Goal: Task Accomplishment & Management: Use online tool/utility

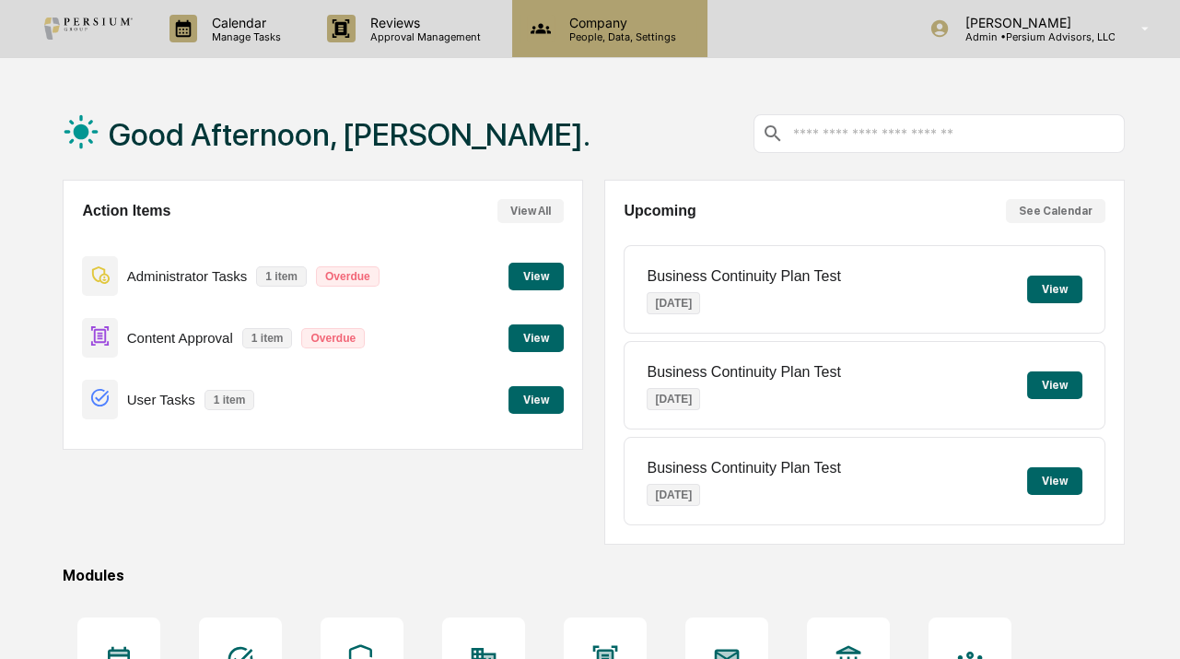
click at [625, 33] on p "People, Data, Settings" at bounding box center [620, 36] width 131 height 13
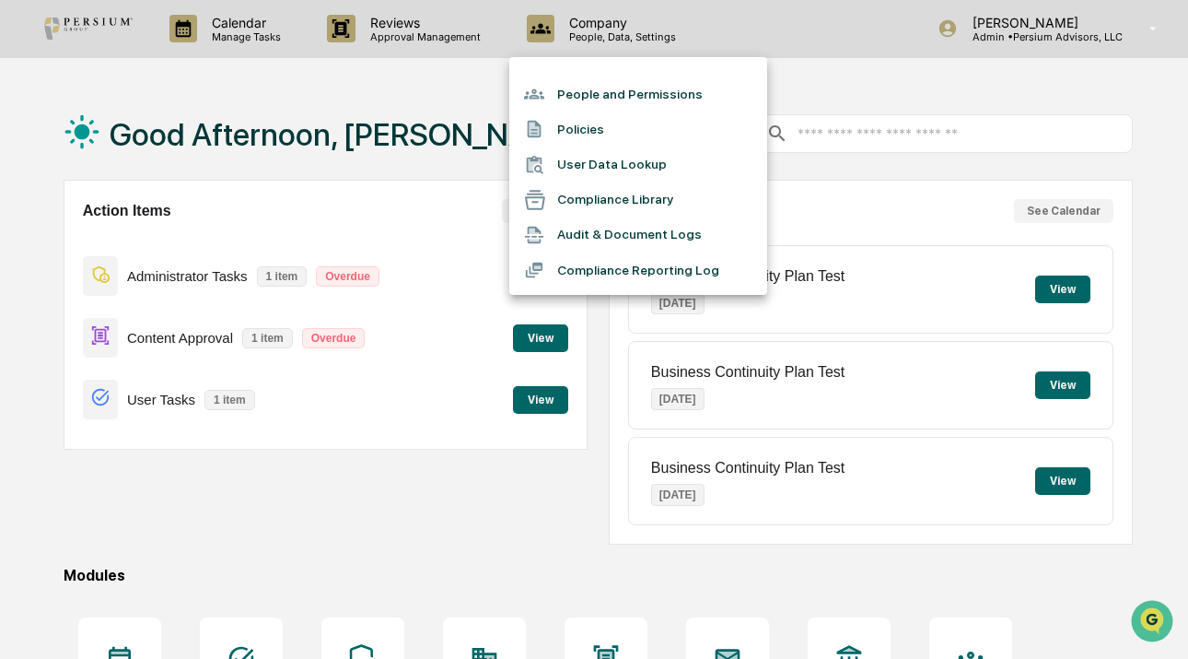
click at [230, 14] on div at bounding box center [594, 329] width 1188 height 659
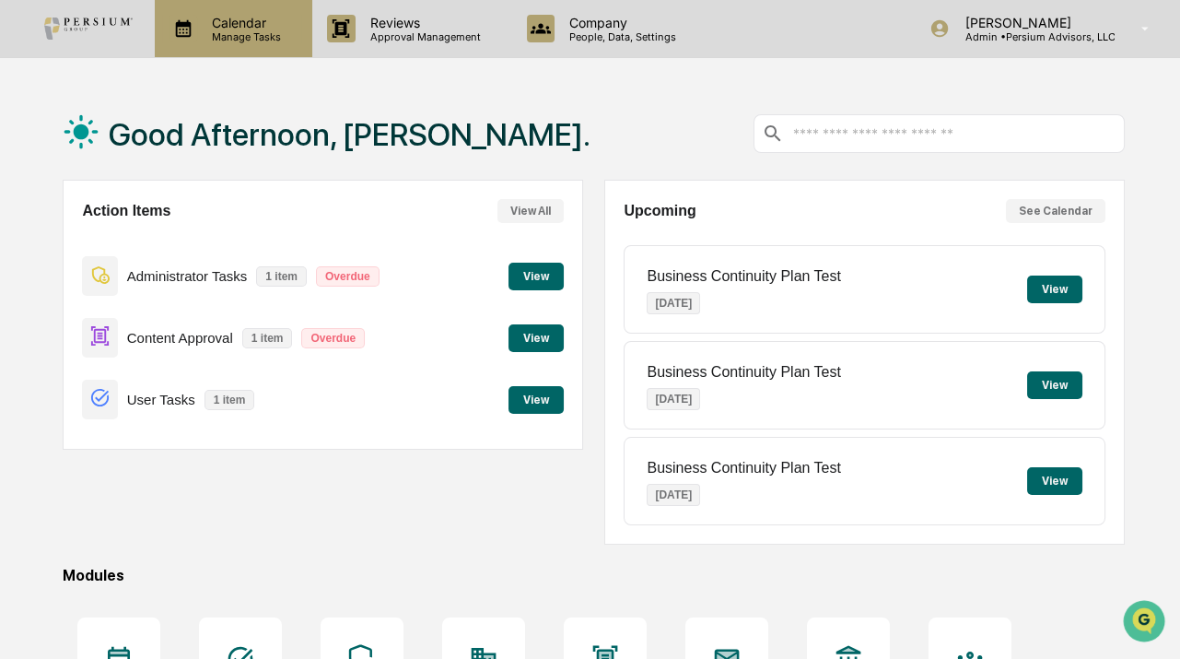
click at [253, 33] on p "Manage Tasks" at bounding box center [243, 36] width 93 height 13
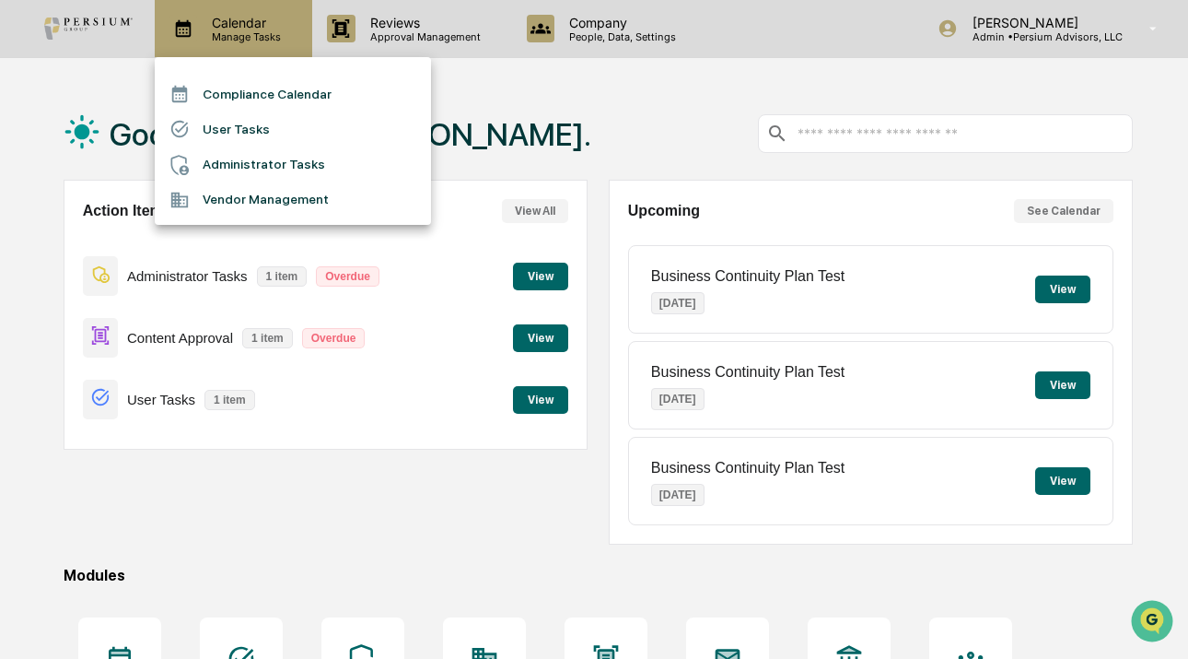
click at [253, 33] on div at bounding box center [594, 329] width 1188 height 659
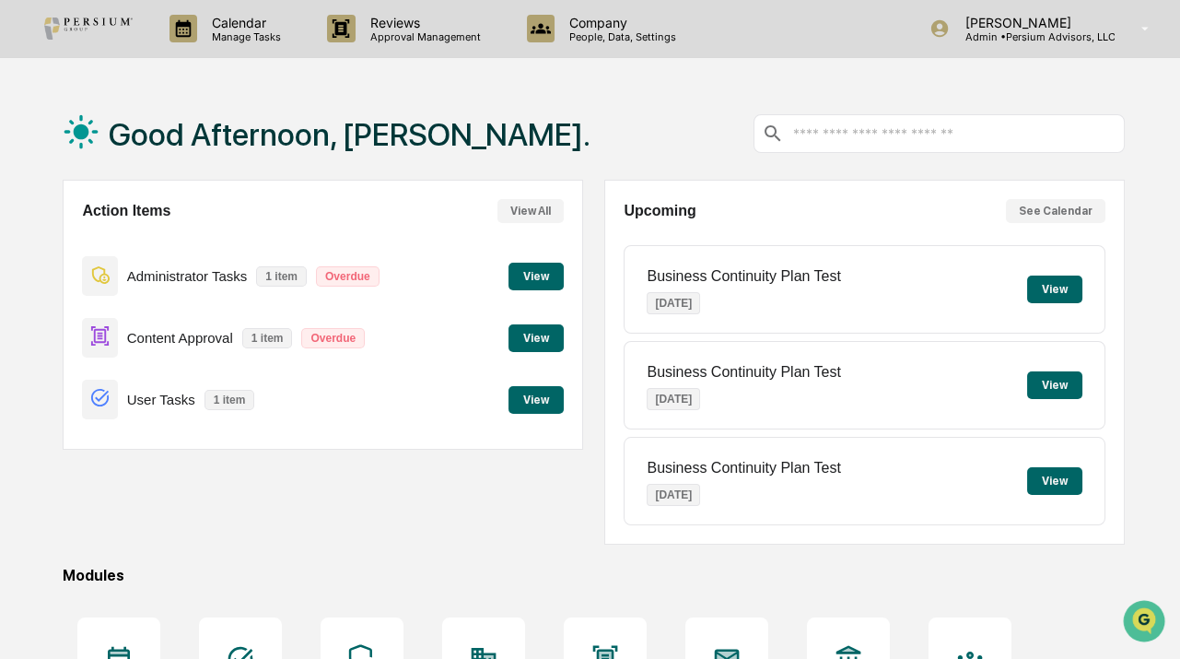
click at [396, 33] on p "Approval Management" at bounding box center [423, 36] width 134 height 13
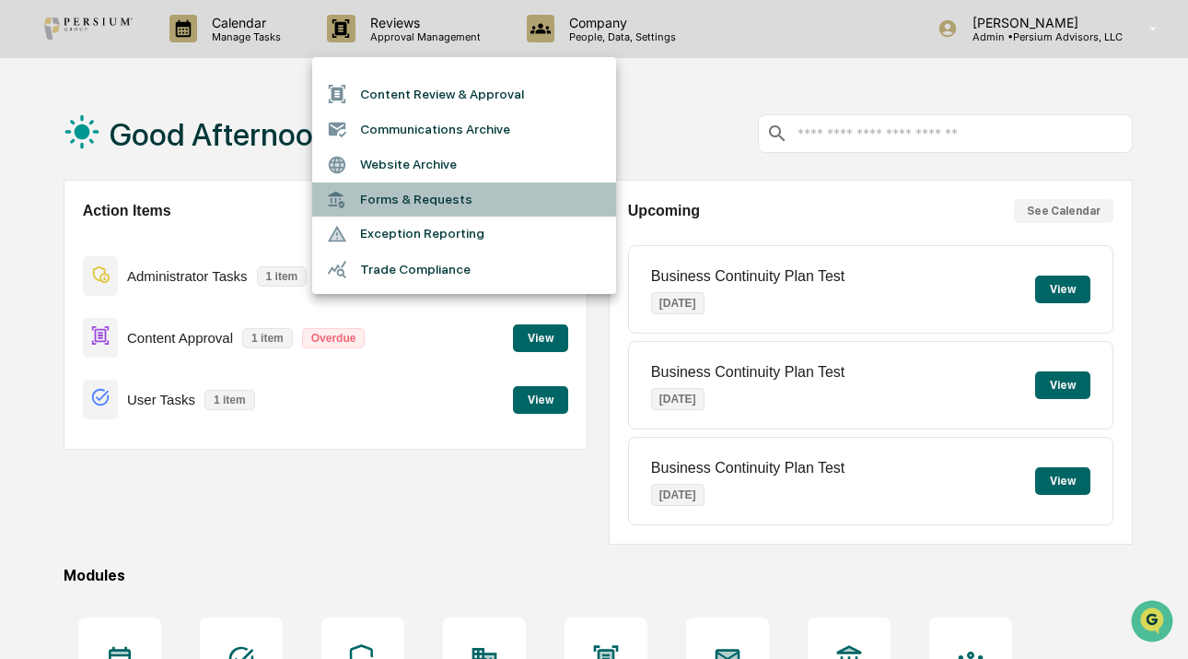
click at [403, 200] on li "Forms & Requests" at bounding box center [464, 199] width 304 height 34
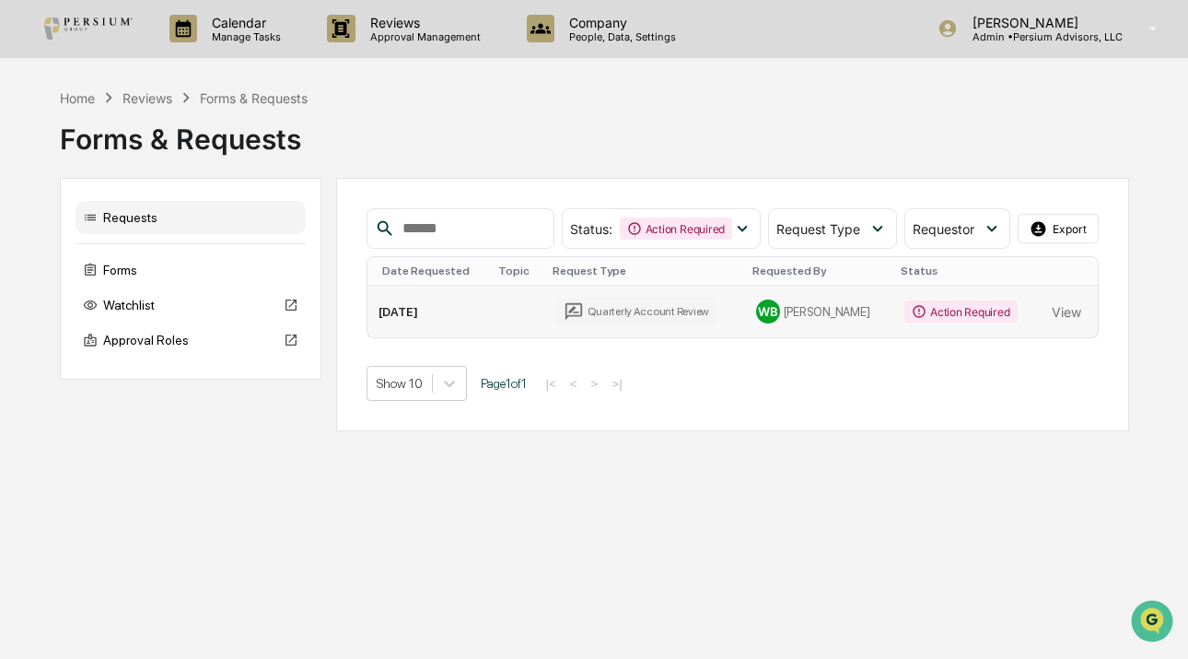
click at [649, 304] on div "Quarterly Account Review" at bounding box center [636, 312] width 160 height 28
